Goal: Task Accomplishment & Management: Use online tool/utility

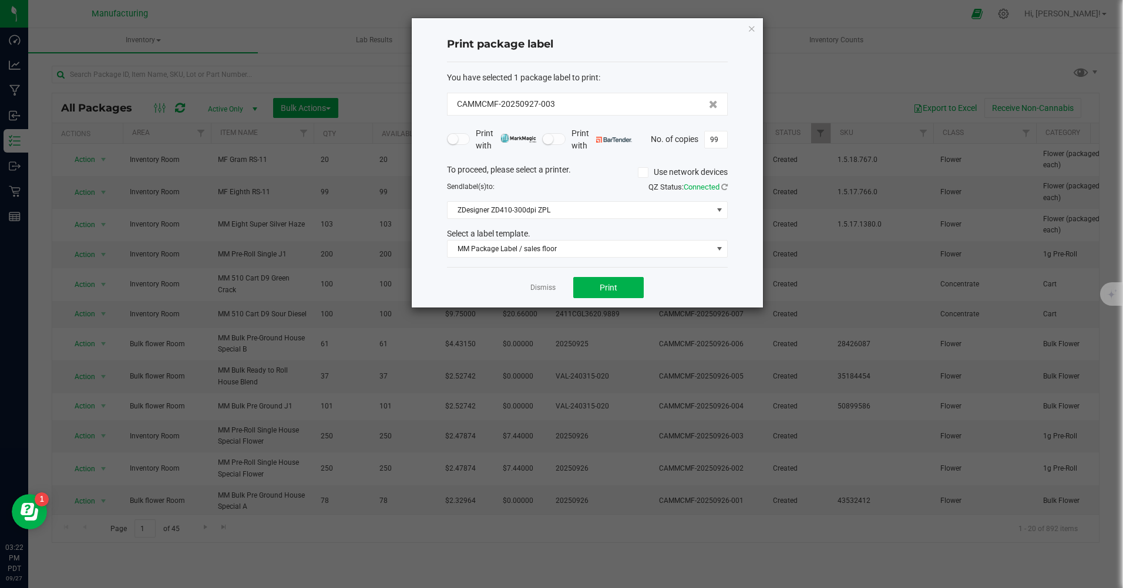
click at [547, 286] on link "Dismiss" at bounding box center [542, 288] width 25 height 10
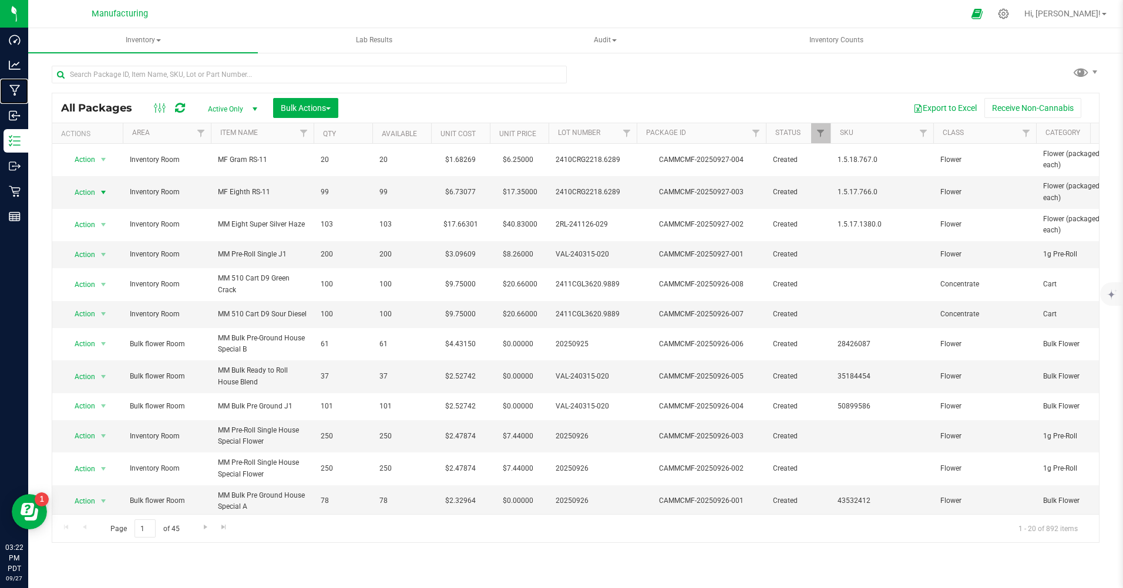
click at [0, 0] on p "Manufacturing" at bounding box center [0, 0] width 0 height 0
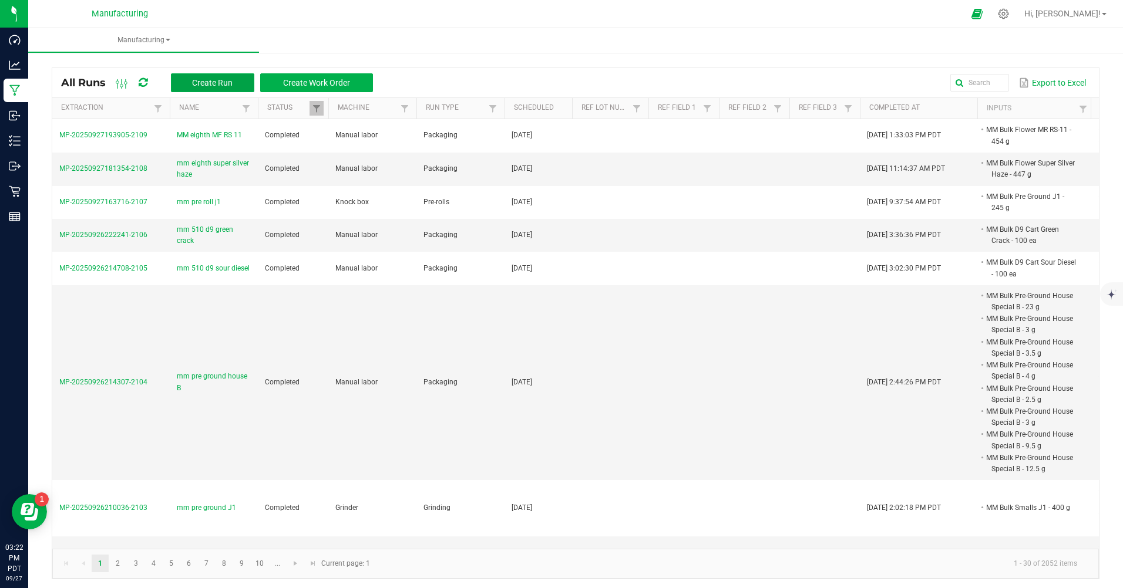
click at [228, 82] on span "Create Run" at bounding box center [212, 82] width 41 height 9
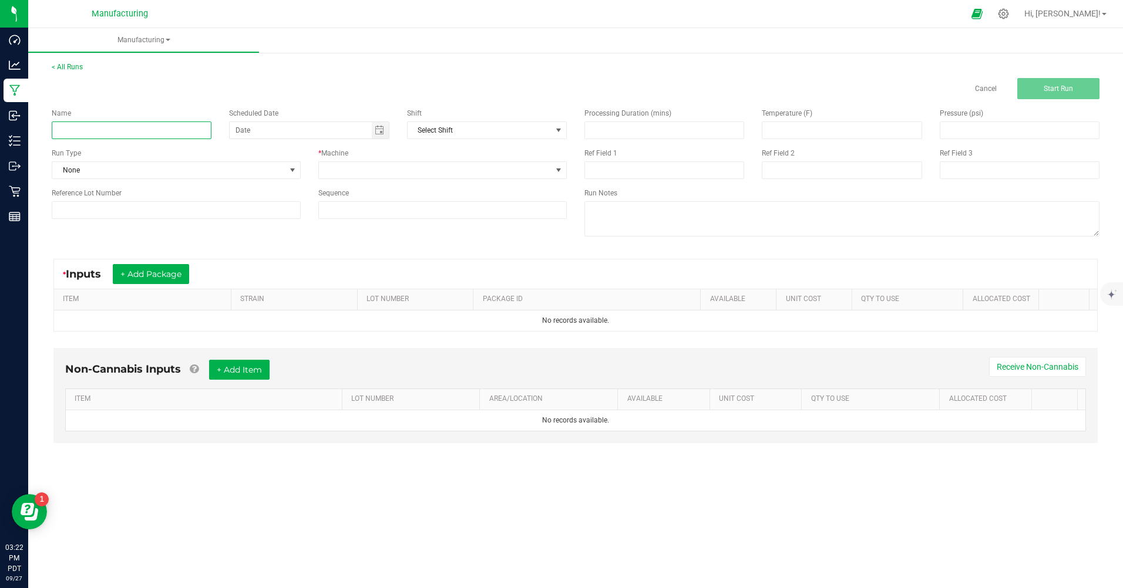
click at [195, 139] on input at bounding box center [132, 131] width 160 height 18
click at [375, 133] on span "Toggle calendar" at bounding box center [379, 130] width 9 height 9
type input "mm 510 d9 sour diesel"
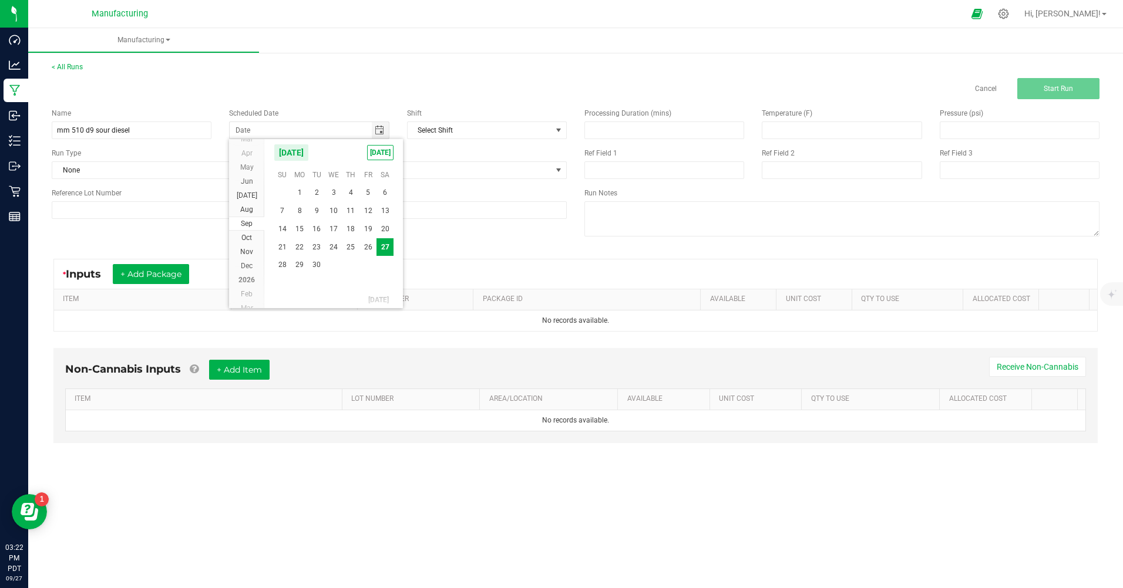
click at [370, 149] on span "[DATE]" at bounding box center [380, 152] width 26 height 15
type input "[DATE]"
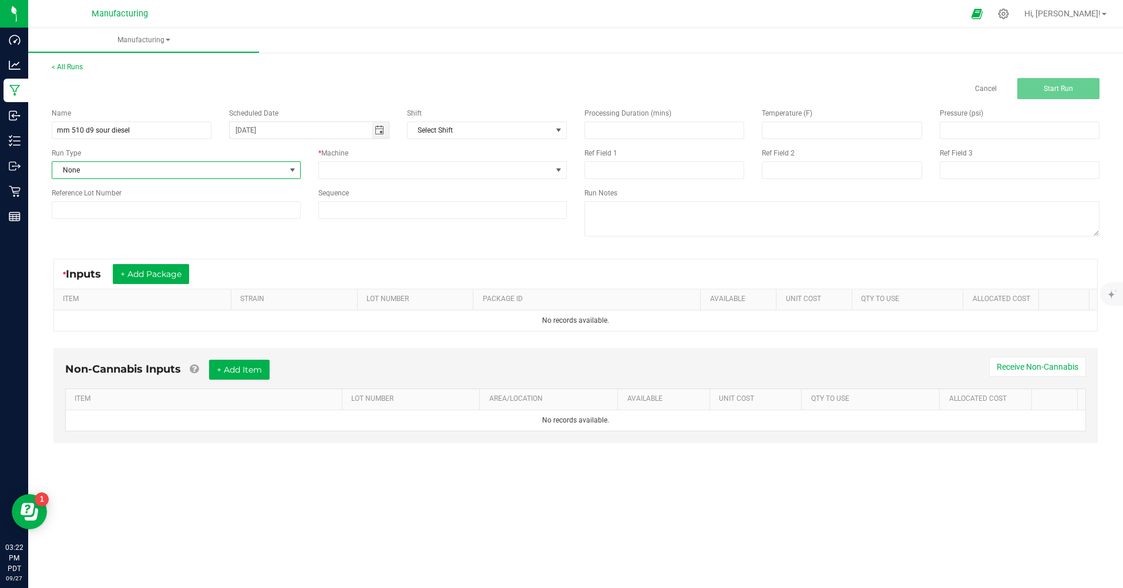
click at [289, 165] on span at bounding box center [292, 170] width 15 height 16
click at [95, 266] on li "Packaging" at bounding box center [176, 273] width 248 height 18
click at [430, 167] on span at bounding box center [435, 170] width 233 height 16
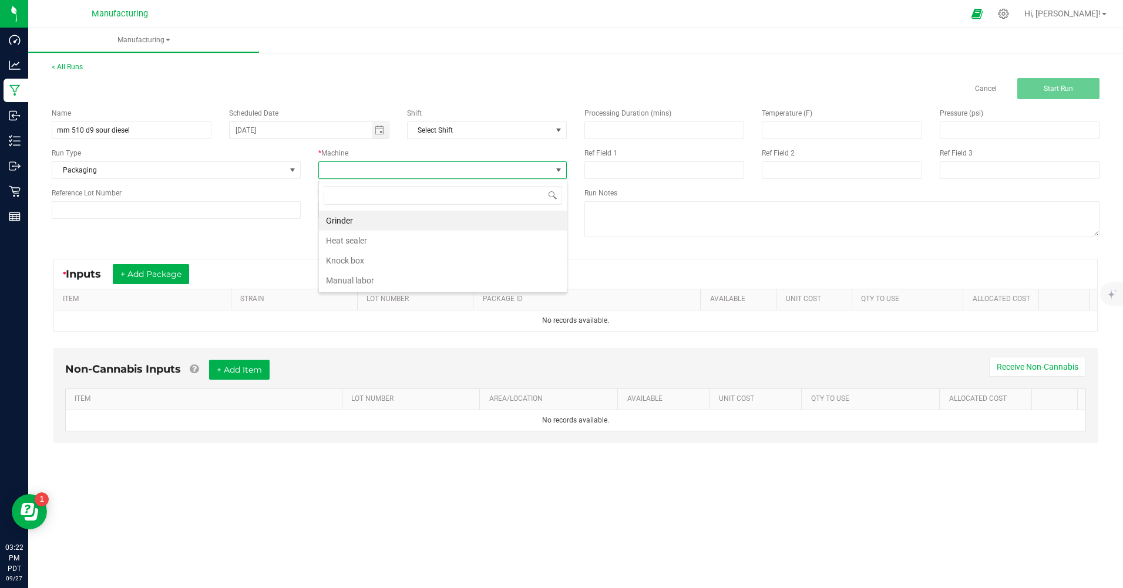
click at [368, 287] on li "Manual labor" at bounding box center [443, 281] width 248 height 20
click at [161, 268] on button "+ Add Package" at bounding box center [151, 274] width 76 height 20
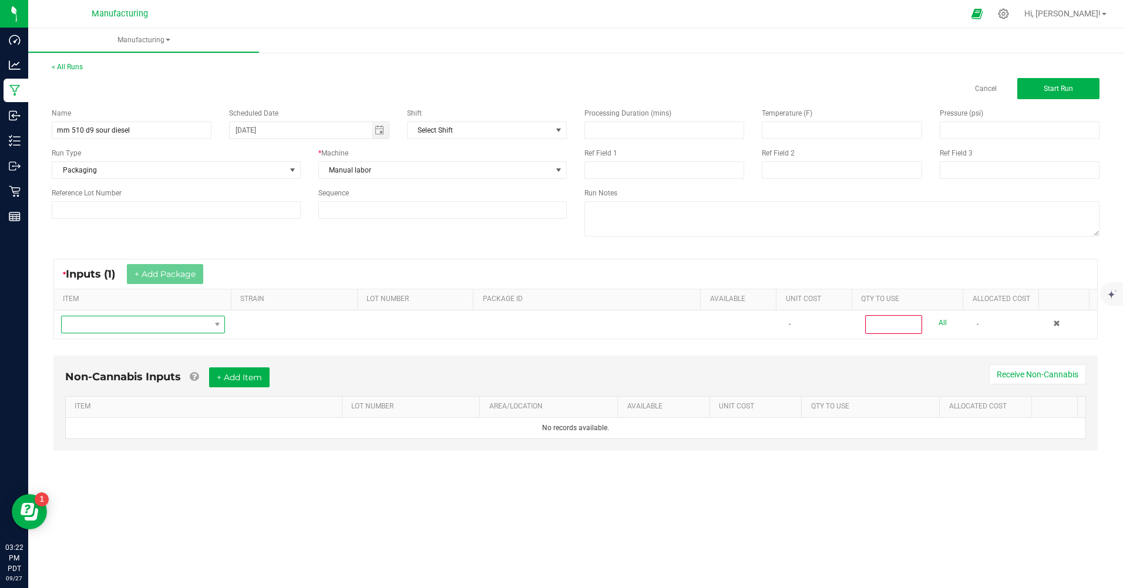
click at [199, 325] on span "NO DATA FOUND" at bounding box center [136, 325] width 148 height 16
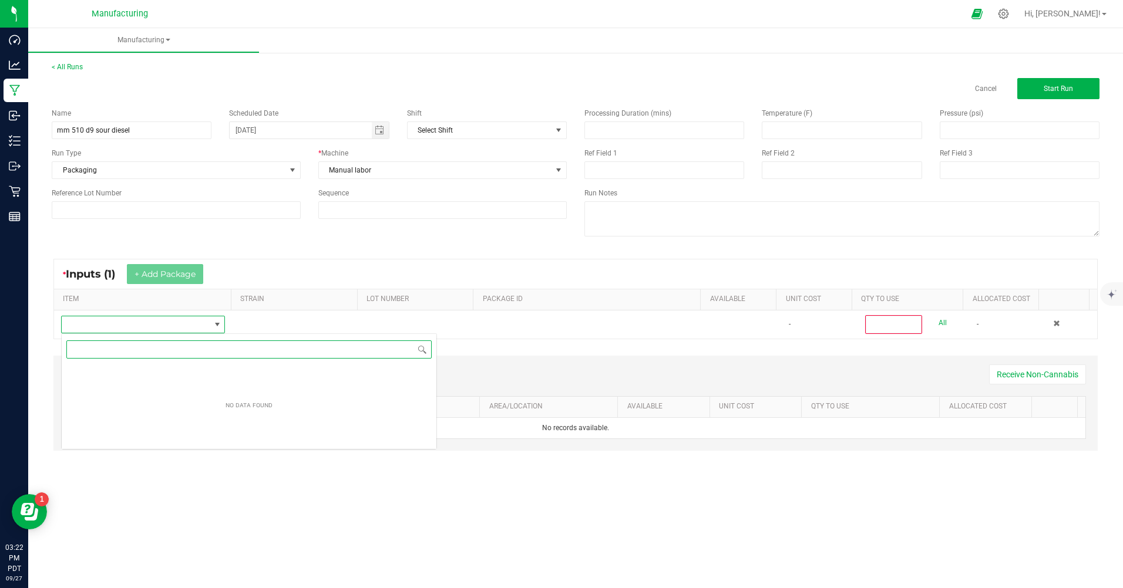
scroll to position [18, 163]
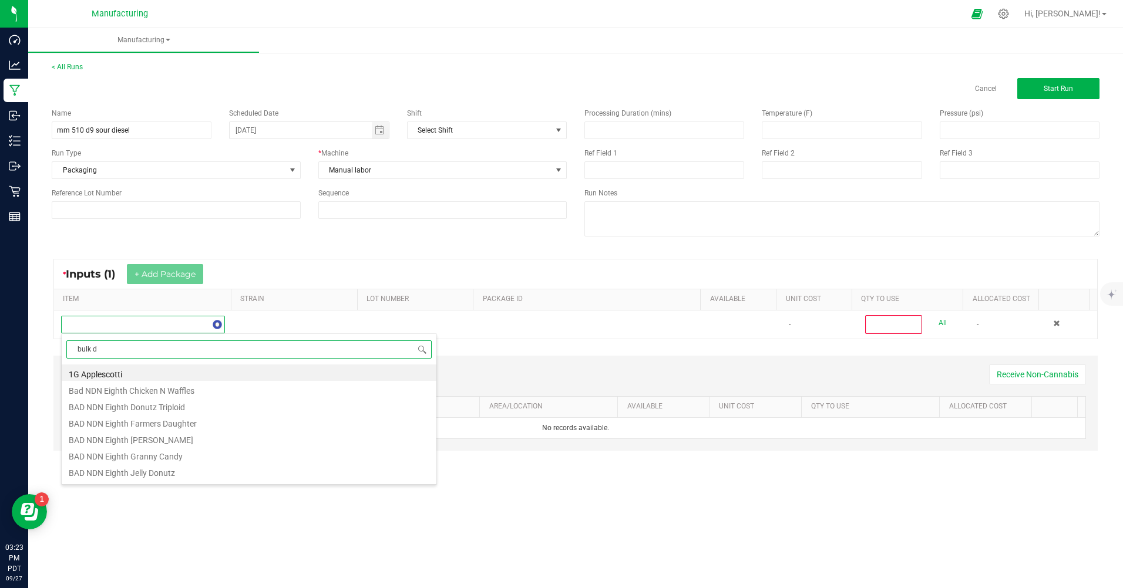
type input "bulk d9"
click at [192, 440] on li "MM Bulk D9 Cart Sour Diesel" at bounding box center [249, 441] width 375 height 16
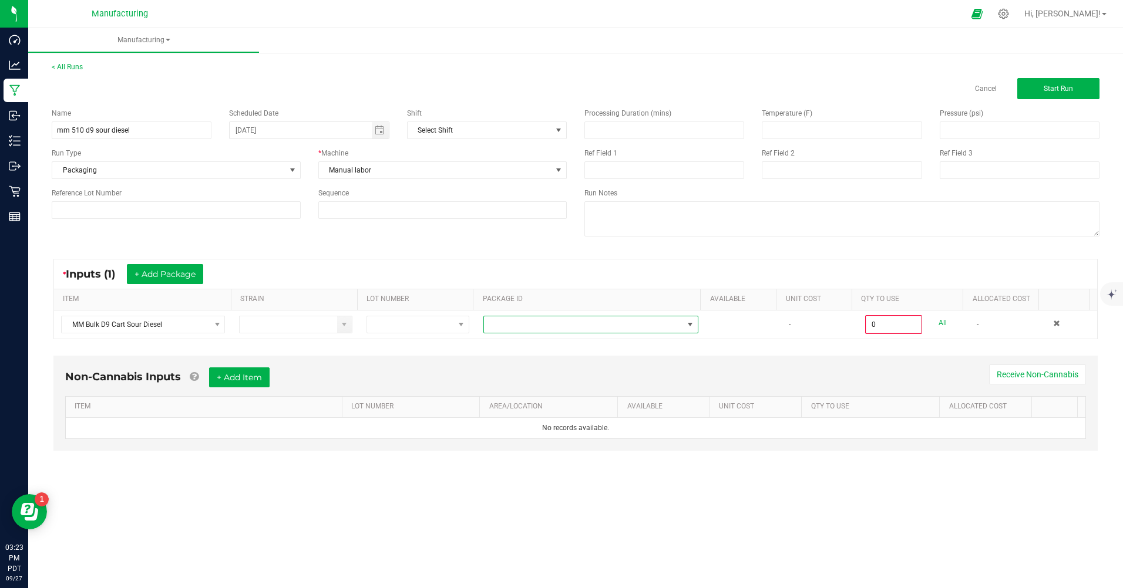
click at [592, 321] on span at bounding box center [583, 325] width 199 height 16
click at [584, 397] on li "CAMMCMF-20250822-181" at bounding box center [586, 395] width 212 height 20
click at [938, 324] on link "All" at bounding box center [942, 323] width 8 height 16
type input "100 ea"
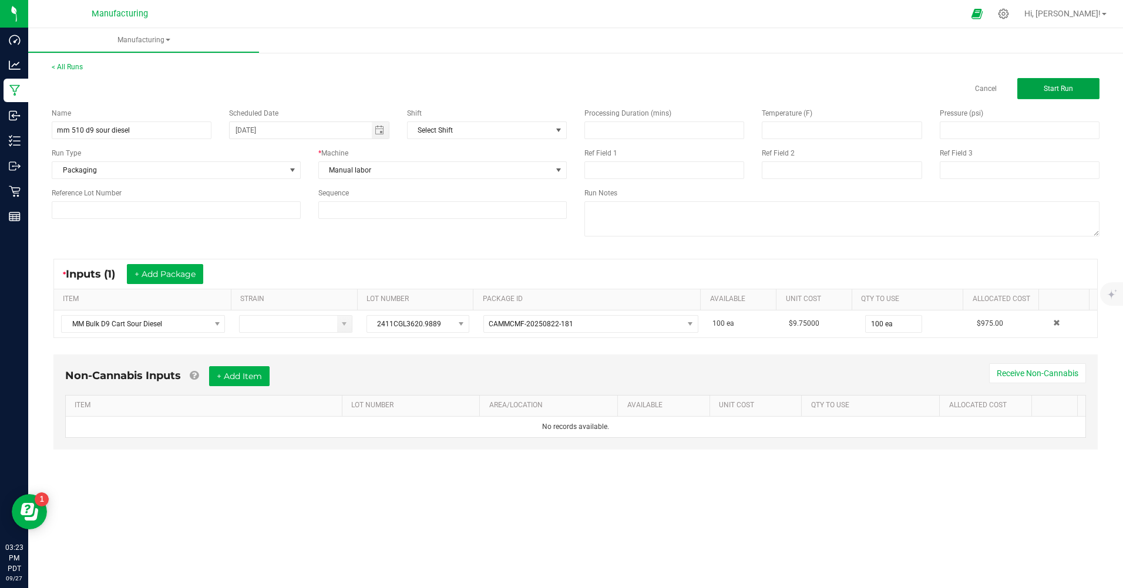
click at [1039, 80] on button "Start Run" at bounding box center [1058, 88] width 82 height 21
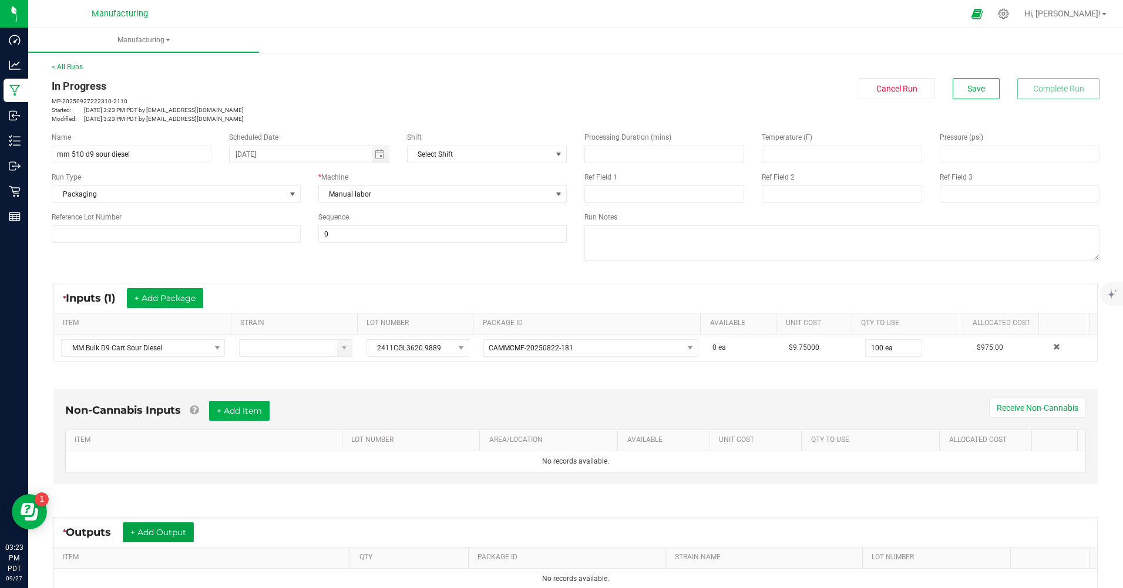
click at [183, 534] on button "+ Add Output" at bounding box center [158, 533] width 71 height 20
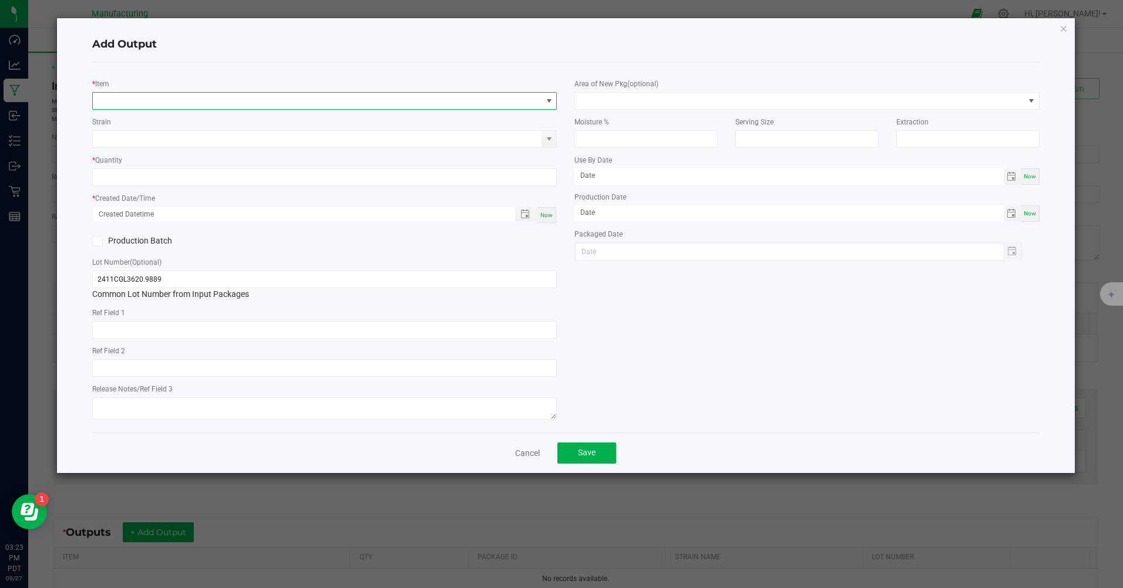
click at [355, 97] on span "NO DATA FOUND" at bounding box center [317, 101] width 449 height 16
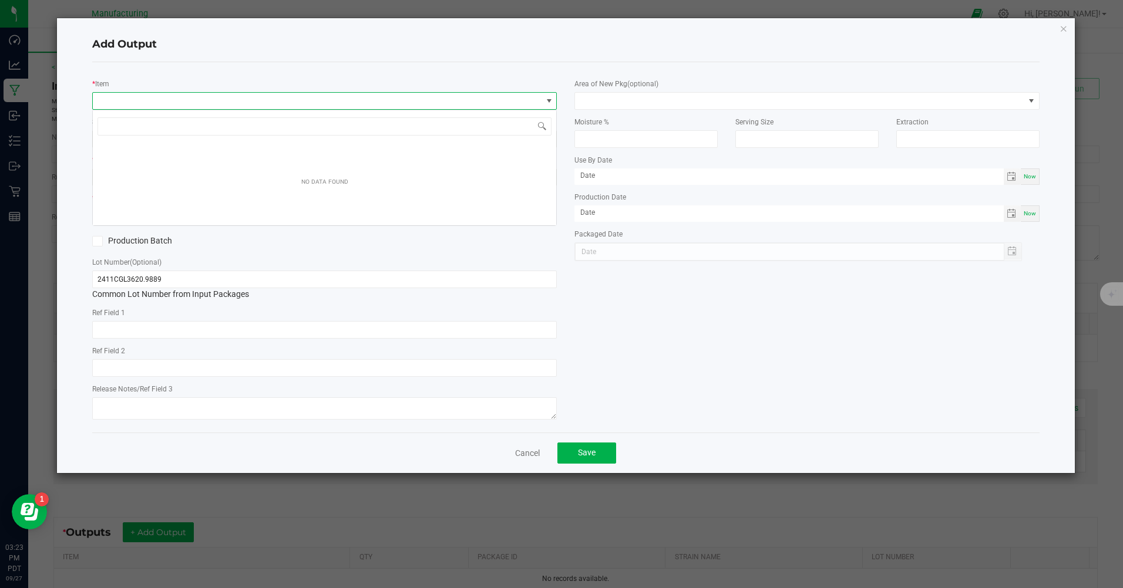
scroll to position [18, 464]
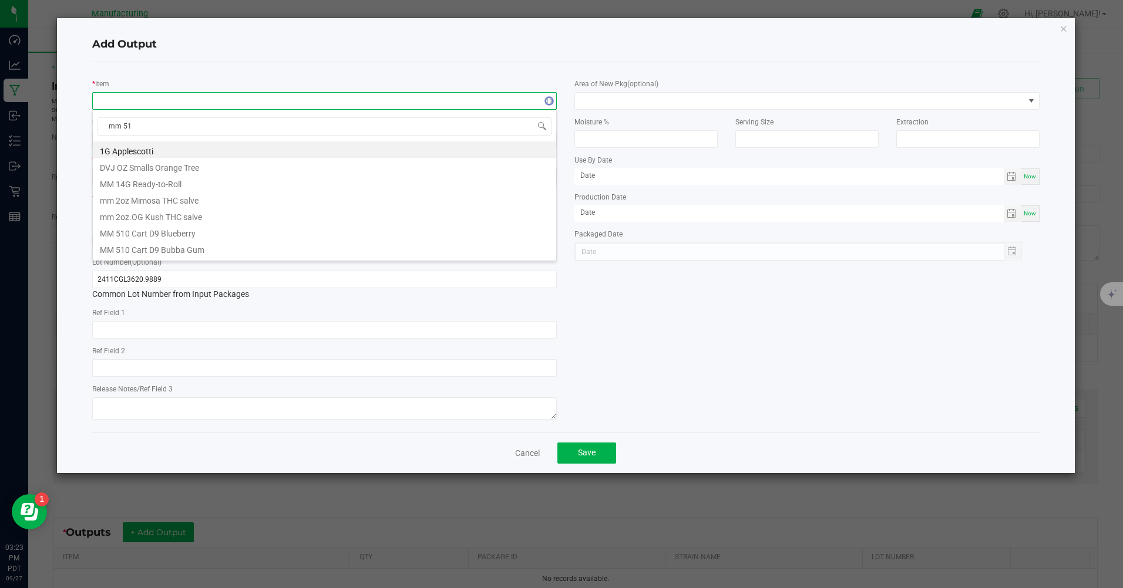
type input "mm 510"
click at [207, 168] on li "MM 510 Cart D9 Sour Diesel" at bounding box center [324, 164] width 463 height 16
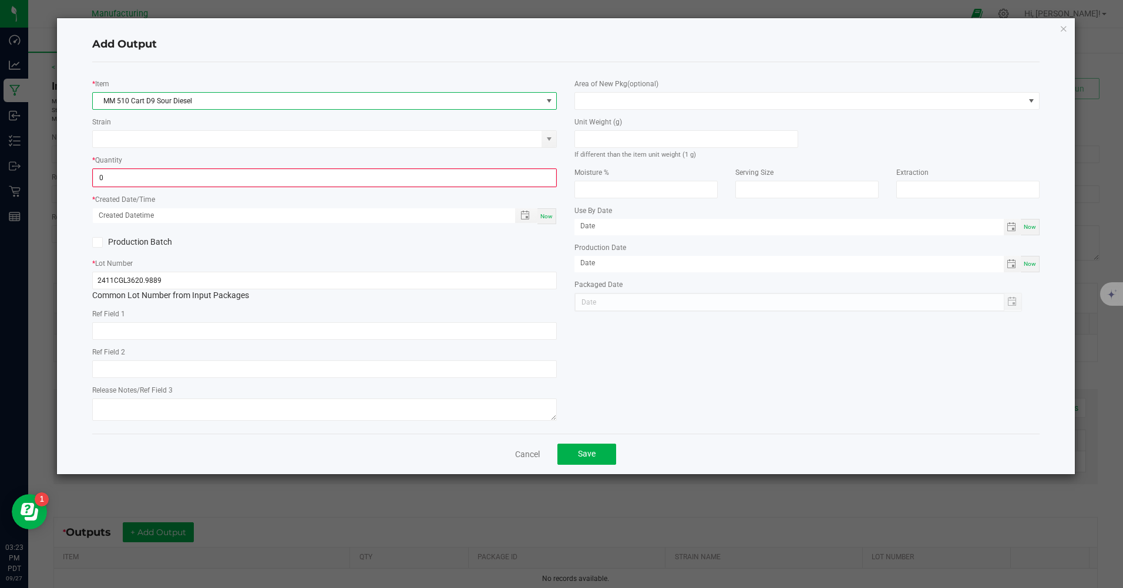
click at [120, 180] on input "0" at bounding box center [324, 178] width 462 height 16
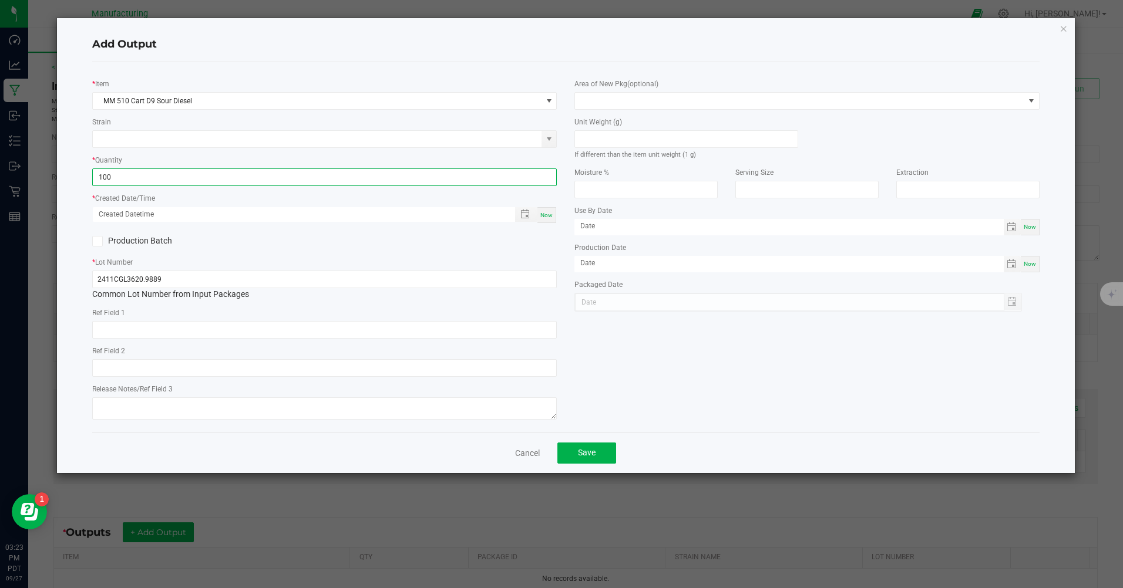
type input "100 ea"
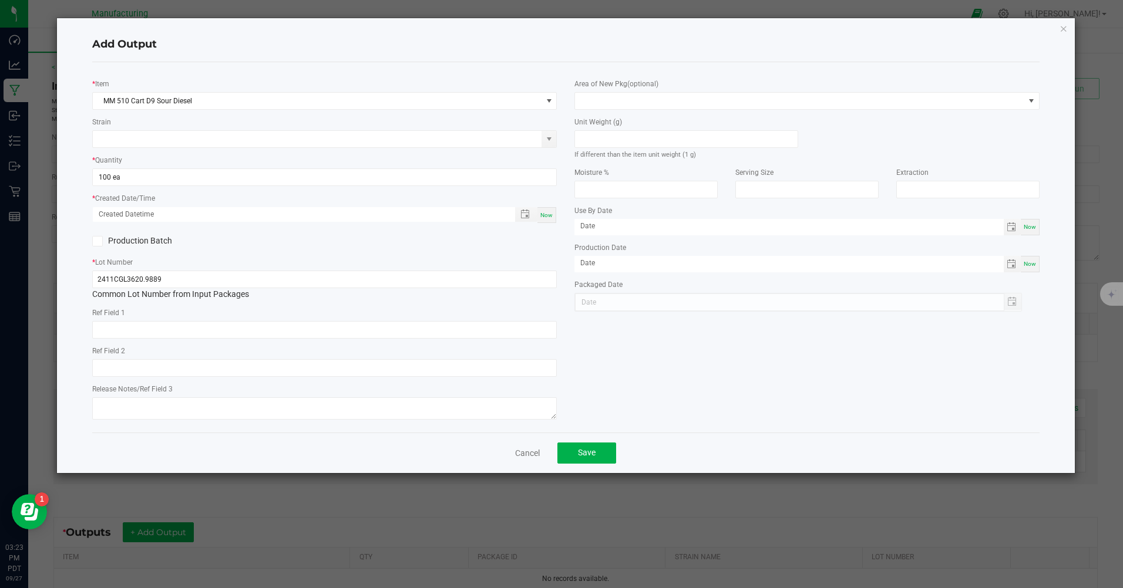
click at [305, 260] on div "* Lot Number 2411CGL3620.9889 Common Lot Number from Input Packages" at bounding box center [324, 278] width 464 height 45
click at [561, 214] on div "* Item MM 510 Cart D9 Sour Diesel Strain * Quantity 100 ea * Created Date/Time …" at bounding box center [324, 248] width 482 height 352
click at [539, 216] on div "Now" at bounding box center [546, 215] width 19 height 16
type input "[DATE] 3:23 PM"
type input "[DATE]"
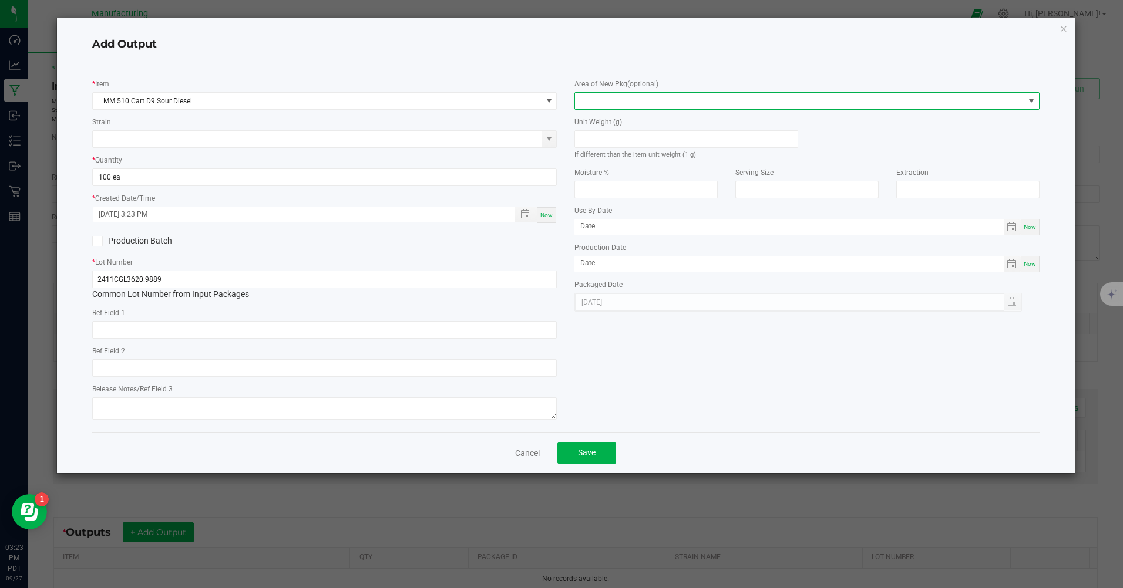
click at [676, 107] on span at bounding box center [799, 101] width 449 height 16
click at [589, 247] on li "Inventory Room" at bounding box center [806, 251] width 463 height 20
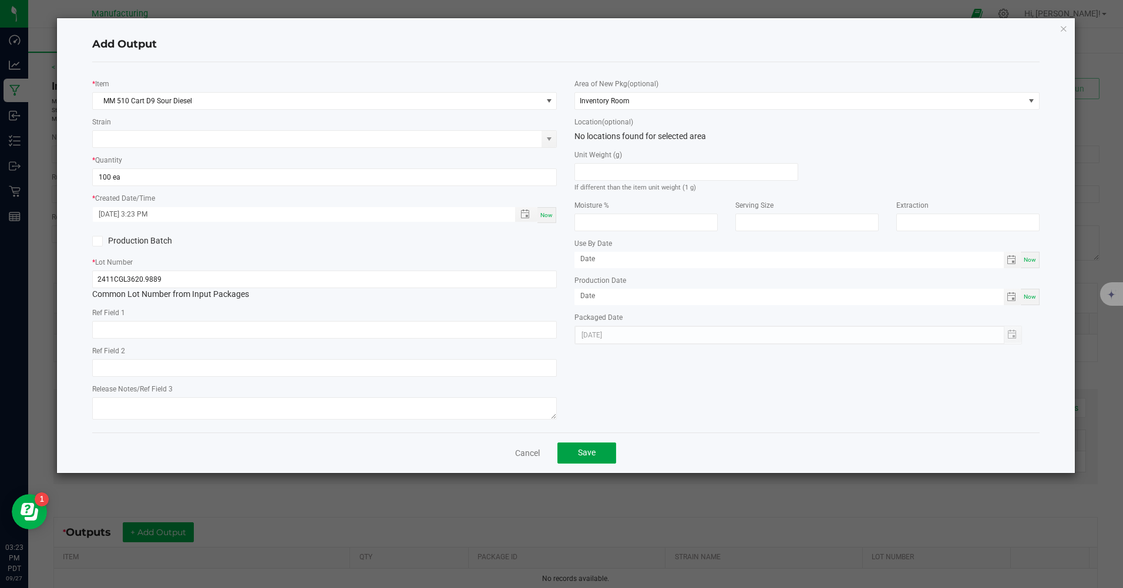
click at [595, 450] on button "Save" at bounding box center [586, 453] width 59 height 21
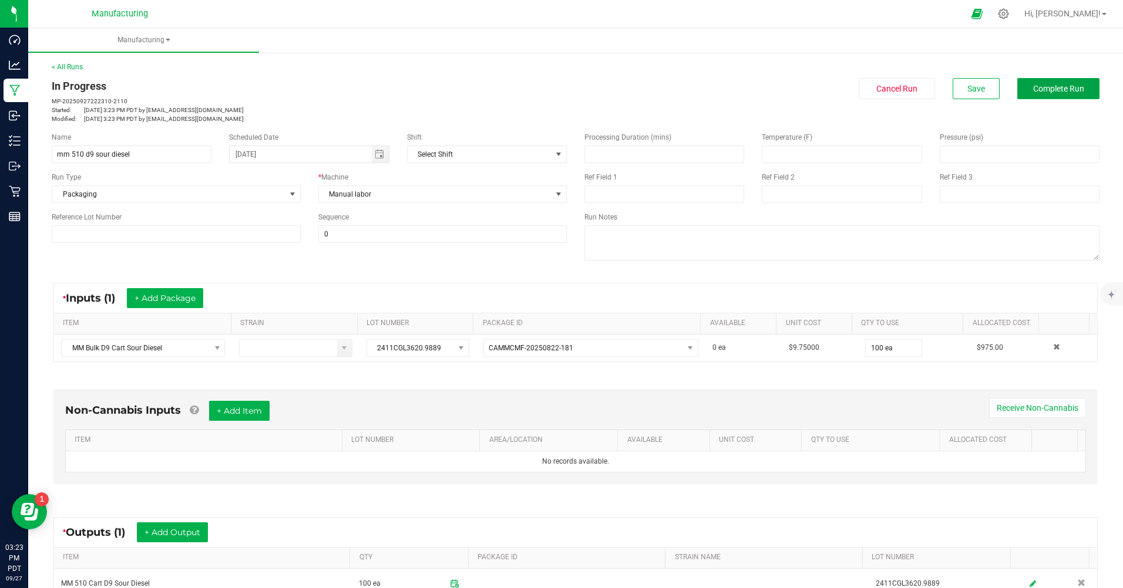
click at [1062, 86] on span "Complete Run" at bounding box center [1058, 88] width 51 height 9
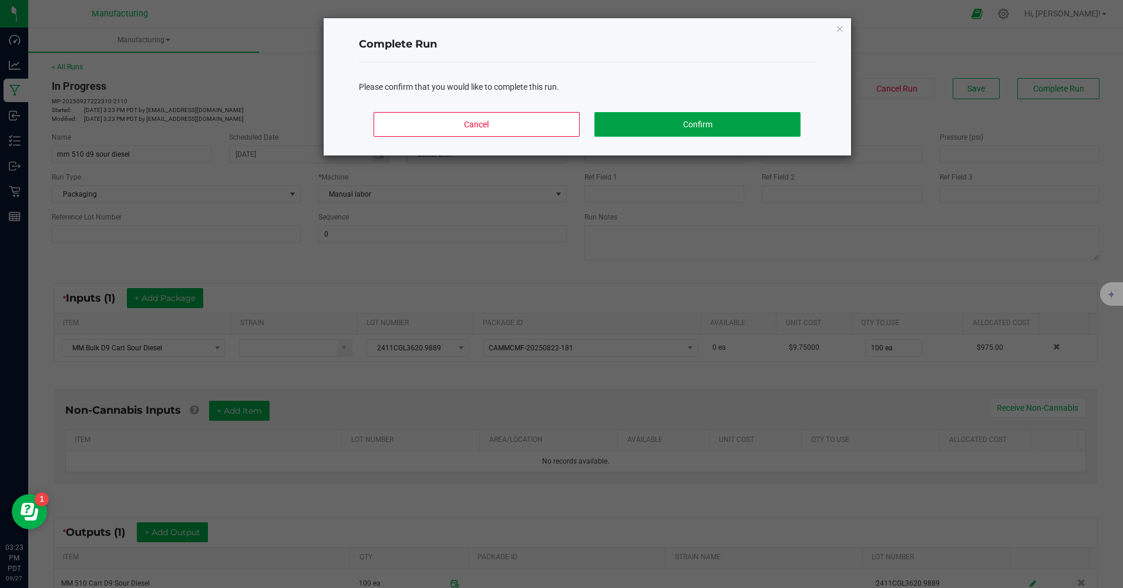
drag, startPoint x: 715, startPoint y: 124, endPoint x: 718, endPoint y: 132, distance: 8.2
click at [716, 130] on button "Confirm" at bounding box center [697, 124] width 206 height 25
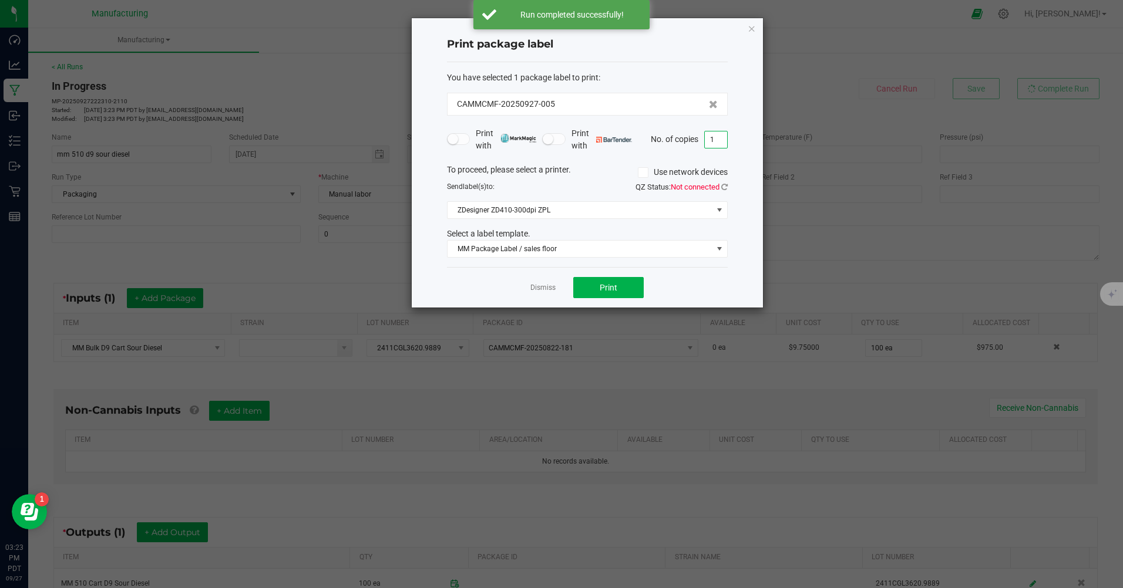
click at [717, 140] on input "1" at bounding box center [716, 140] width 22 height 16
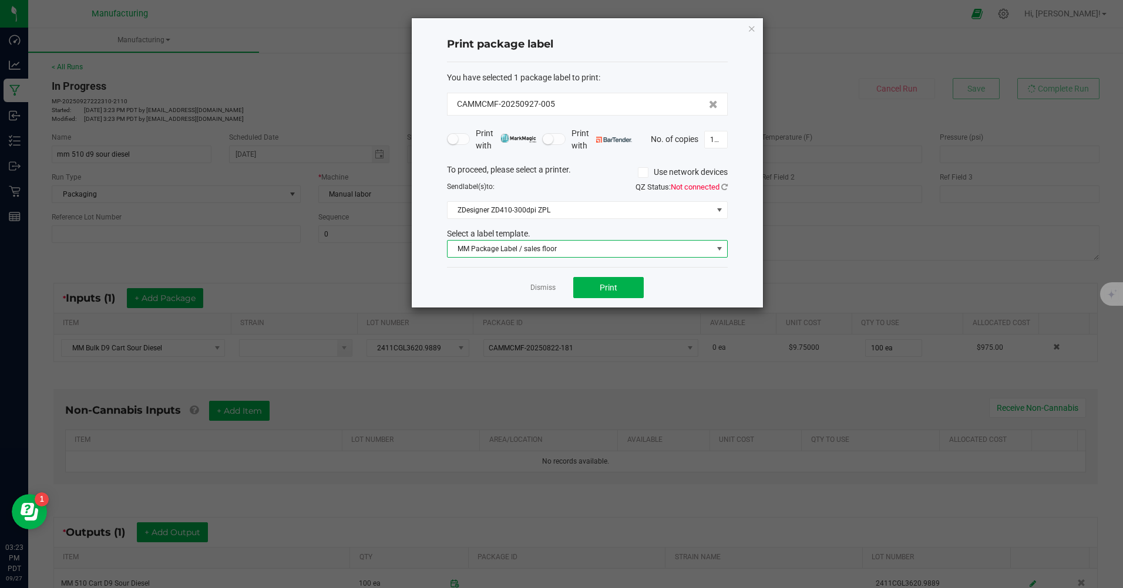
click at [682, 254] on span "MM Package Label / sales floor" at bounding box center [579, 249] width 265 height 16
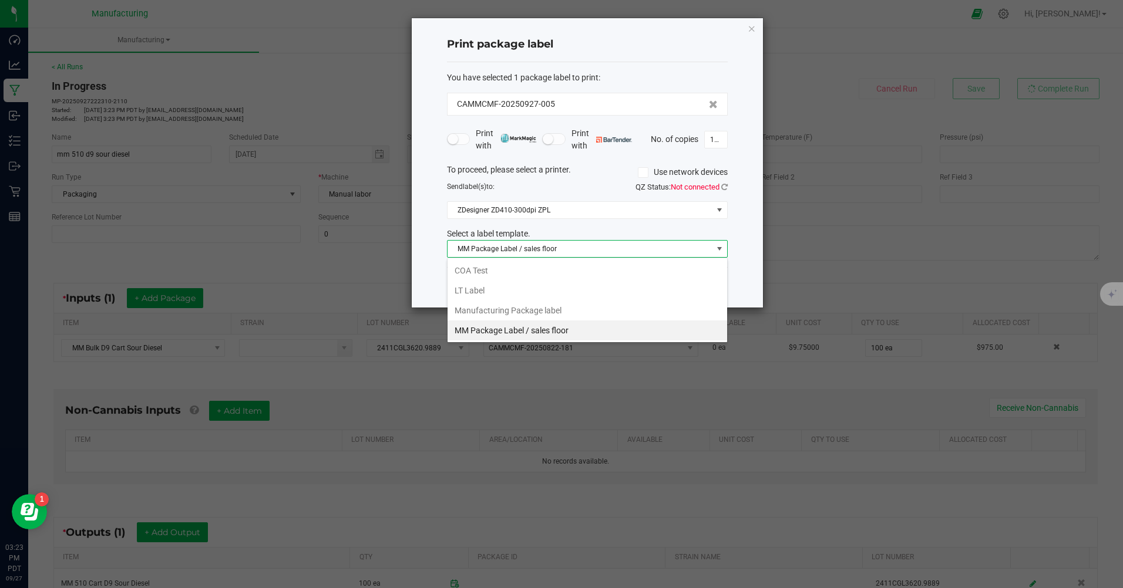
scroll to position [18, 281]
click at [748, 265] on div "Print package label You have selected 1 package label to print : CAMMCMF-202509…" at bounding box center [587, 162] width 351 height 289
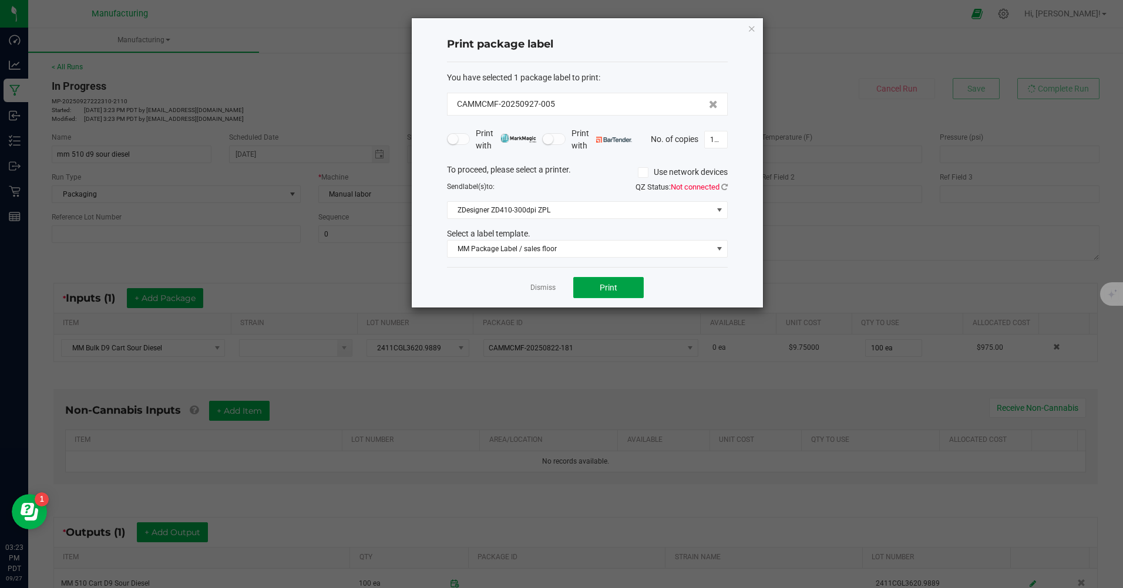
click at [635, 286] on button "Print" at bounding box center [608, 287] width 70 height 21
click at [721, 140] on input "100" at bounding box center [716, 140] width 22 height 16
type input "1"
click at [722, 287] on div "Dismiss Print" at bounding box center [587, 287] width 281 height 41
click at [716, 252] on span at bounding box center [719, 248] width 9 height 9
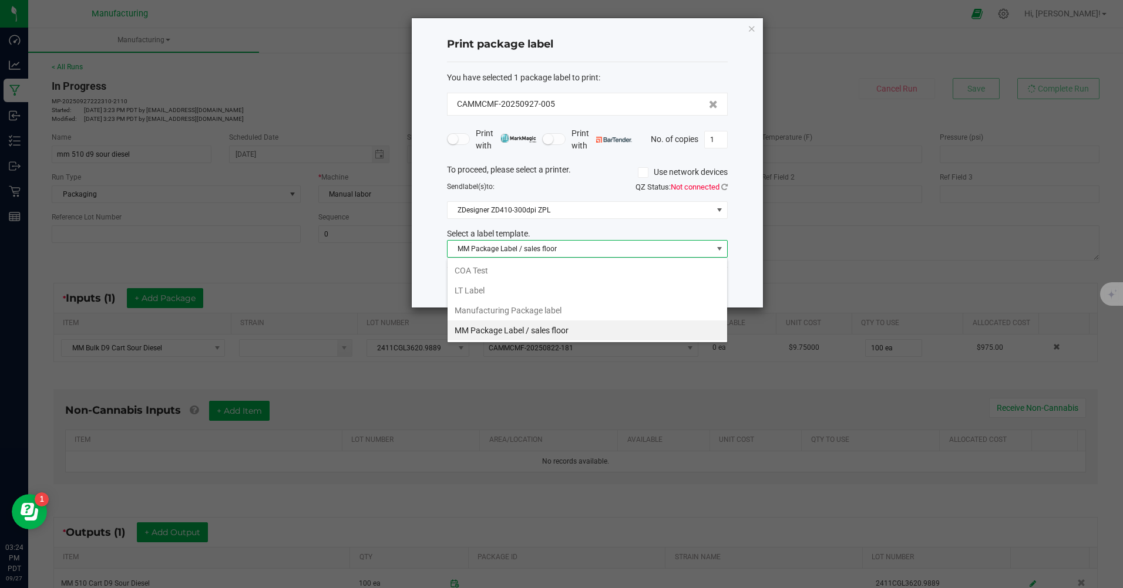
click at [521, 312] on li "Manufacturing Package label" at bounding box center [587, 311] width 280 height 20
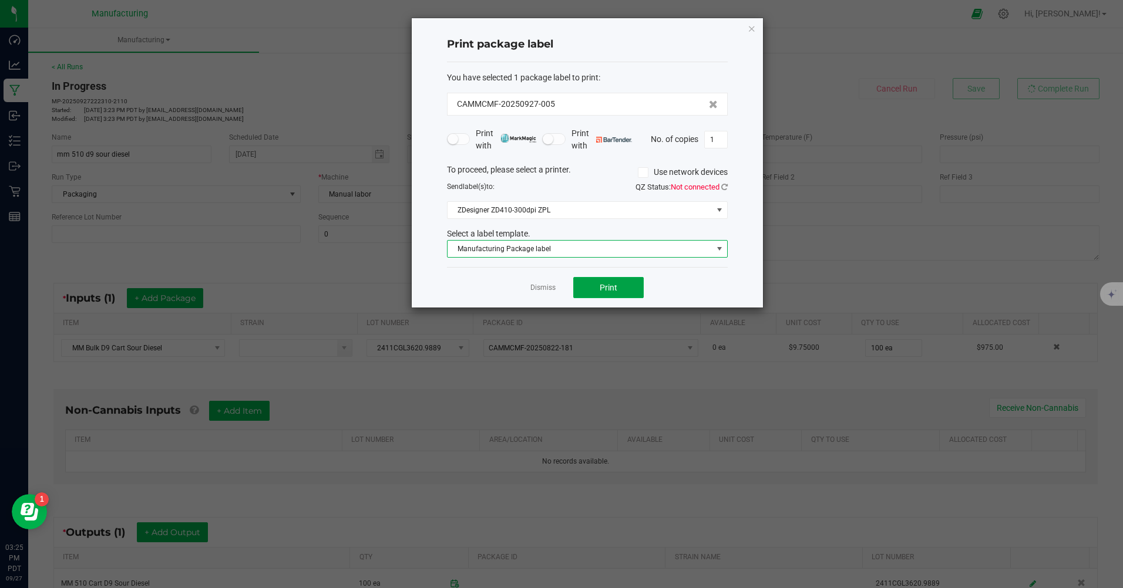
click at [588, 294] on button "Print" at bounding box center [608, 287] width 70 height 21
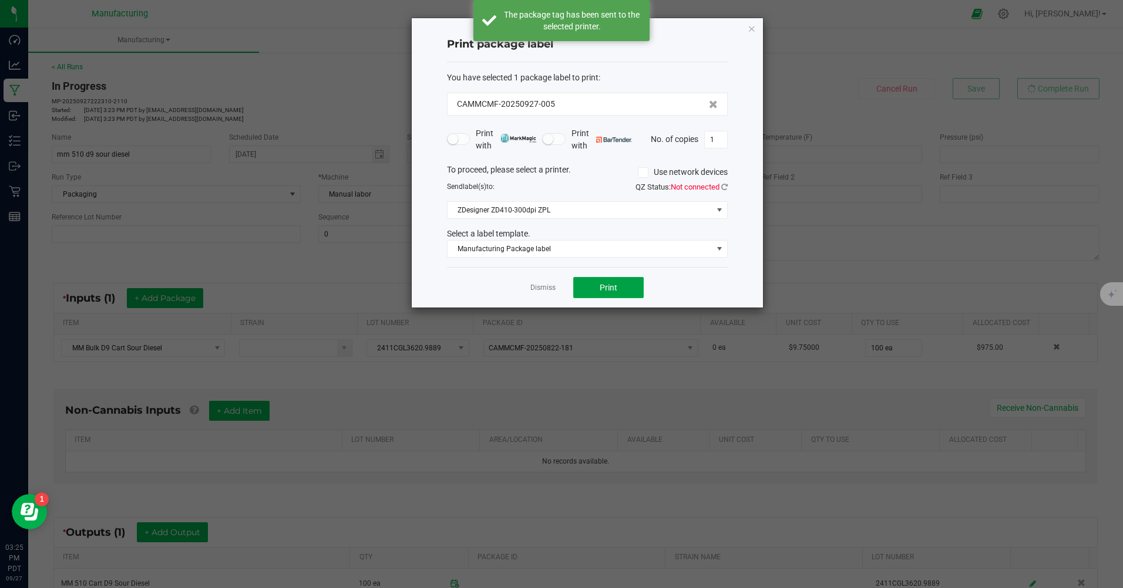
click at [585, 293] on button "Print" at bounding box center [608, 287] width 70 height 21
click at [542, 289] on link "Dismiss" at bounding box center [542, 288] width 25 height 10
